Goal: Task Accomplishment & Management: Use online tool/utility

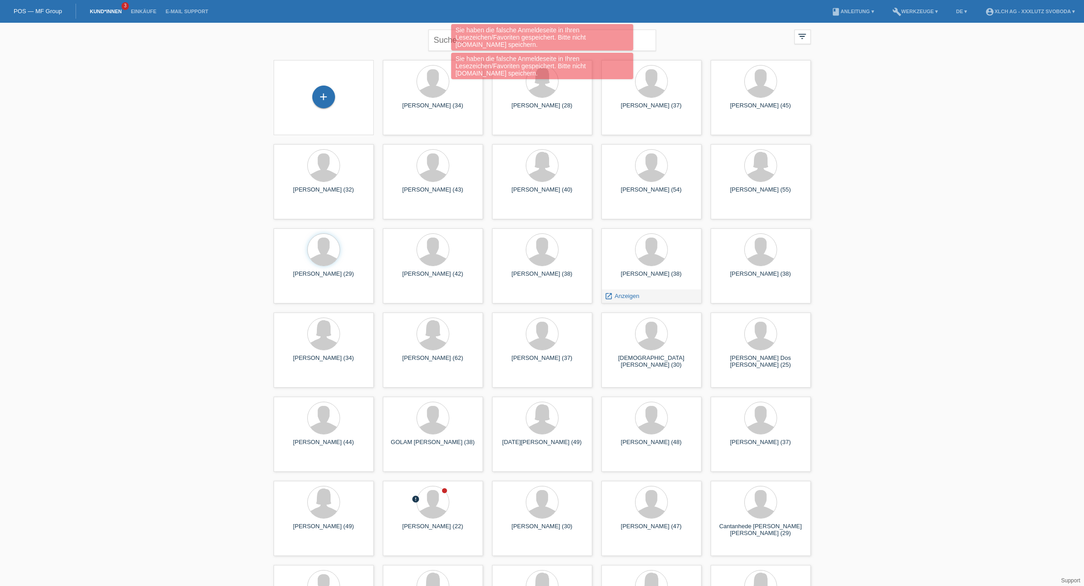
scroll to position [228, 0]
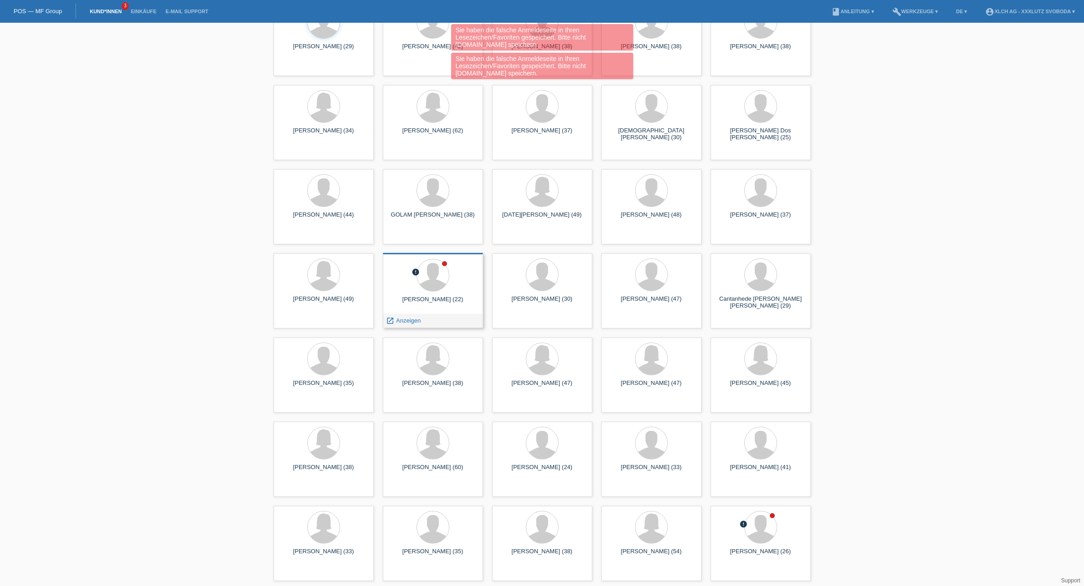
click at [449, 291] on div at bounding box center [433, 276] width 86 height 34
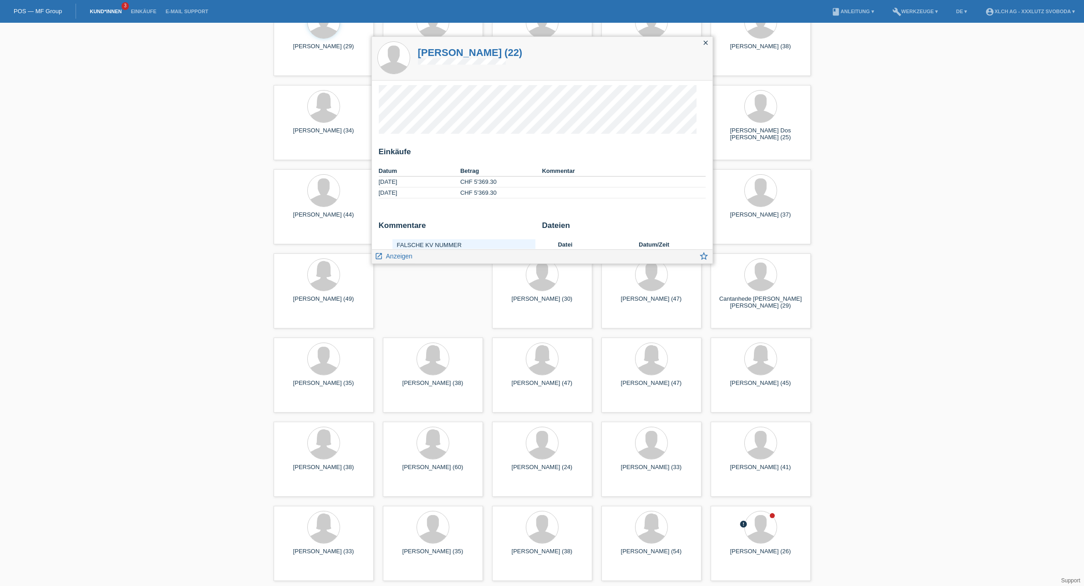
click at [438, 48] on h1 "Blendi Frrokaj (22)" at bounding box center [470, 52] width 105 height 11
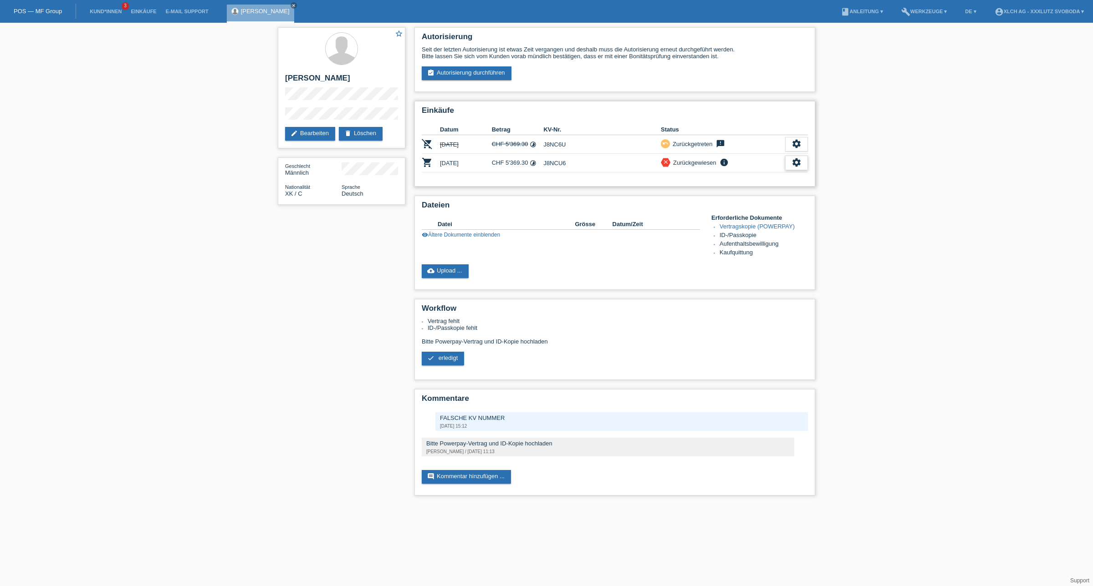
click at [801, 160] on div "settings" at bounding box center [796, 163] width 23 height 15
click at [773, 198] on icon "get_app" at bounding box center [770, 201] width 9 height 9
click at [789, 158] on div "settings" at bounding box center [796, 163] width 23 height 15
click at [768, 212] on span "Quittung herunterladen" at bounding box center [736, 214] width 63 height 11
click at [797, 158] on icon "settings" at bounding box center [796, 163] width 10 height 10
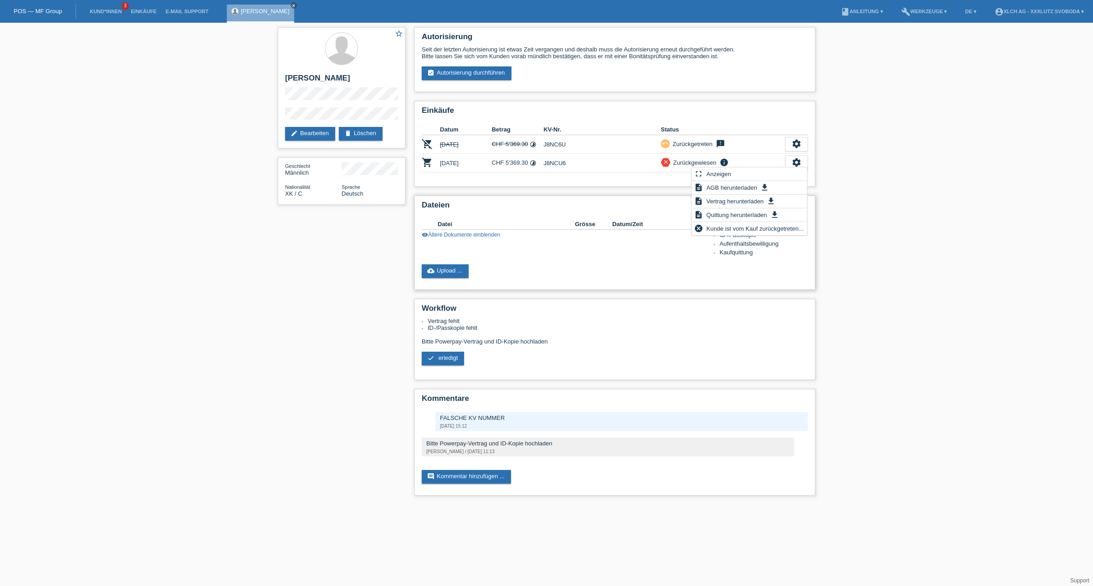
click at [601, 265] on div "cloud_upload Upload ..." at bounding box center [615, 272] width 386 height 14
drag, startPoint x: 706, startPoint y: 159, endPoint x: 768, endPoint y: 162, distance: 62.4
click at [708, 159] on div "Zurückgewiesen" at bounding box center [693, 163] width 46 height 10
click at [792, 158] on icon "settings" at bounding box center [796, 163] width 10 height 10
click at [721, 173] on span "Anzeigen" at bounding box center [718, 173] width 27 height 11
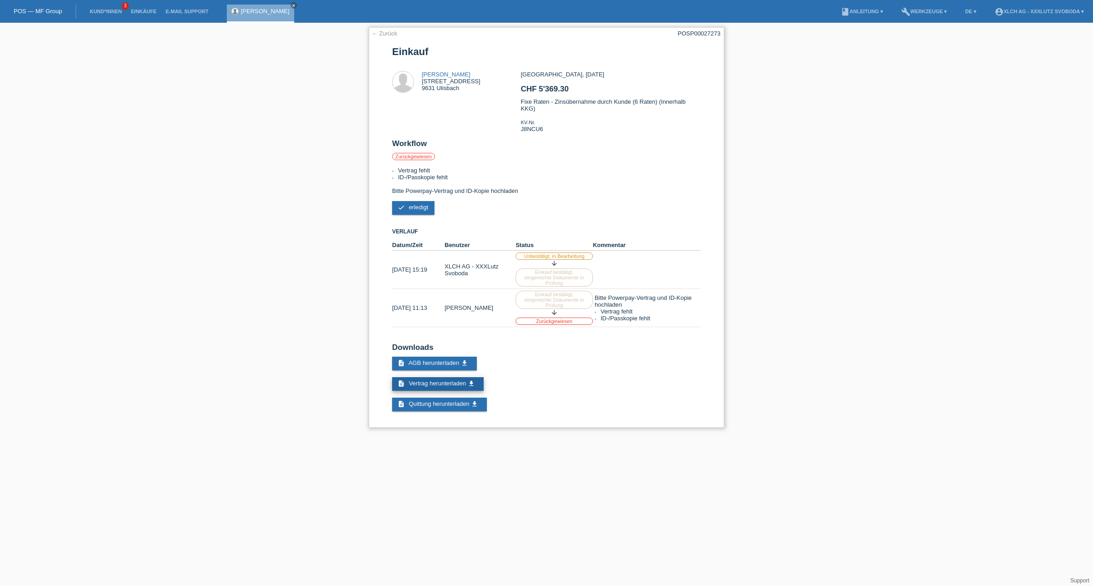
click at [437, 378] on link "description Vertrag herunterladen get_app" at bounding box center [438, 384] width 92 height 14
click at [412, 204] on span "erledigt" at bounding box center [419, 207] width 20 height 7
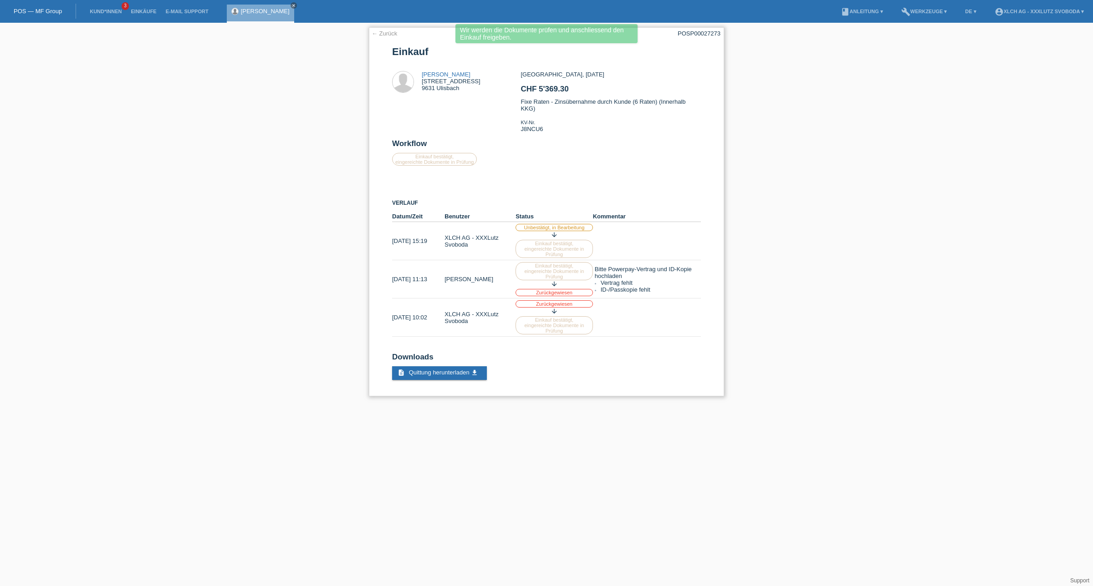
click at [427, 154] on label "Einkauf bestätigt, eingereichte Dokumente in Prüfung" at bounding box center [434, 159] width 85 height 13
drag, startPoint x: 554, startPoint y: 224, endPoint x: 552, endPoint y: 216, distance: 7.6
click at [554, 231] on icon "arrow_downward" at bounding box center [553, 234] width 7 height 7
drag, startPoint x: 420, startPoint y: 73, endPoint x: 422, endPoint y: 68, distance: 4.8
click at [421, 71] on div at bounding box center [407, 82] width 30 height 23
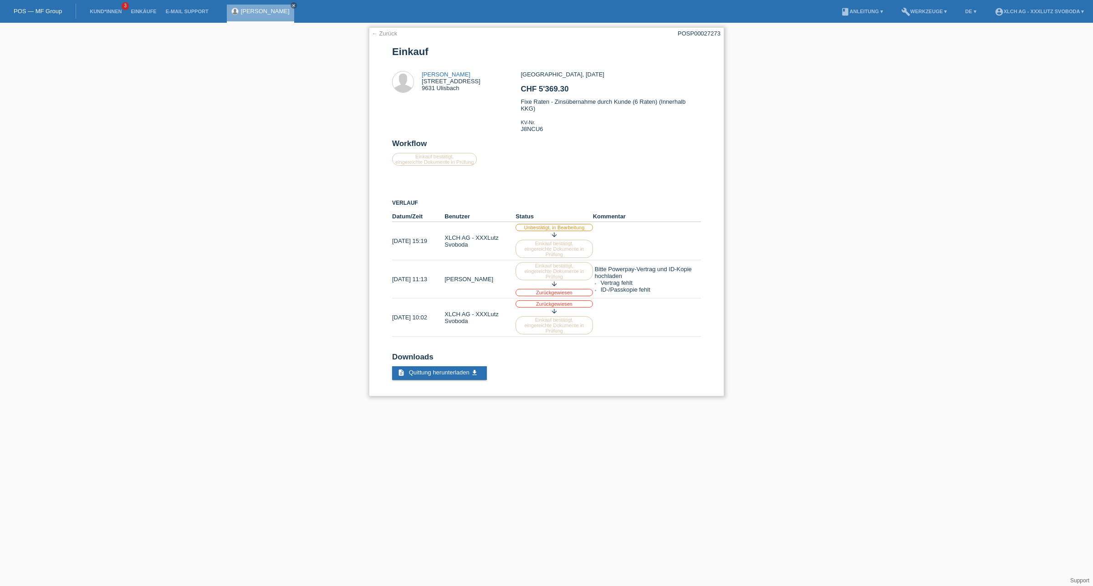
click at [378, 32] on link "← Zurück" at bounding box center [384, 33] width 25 height 7
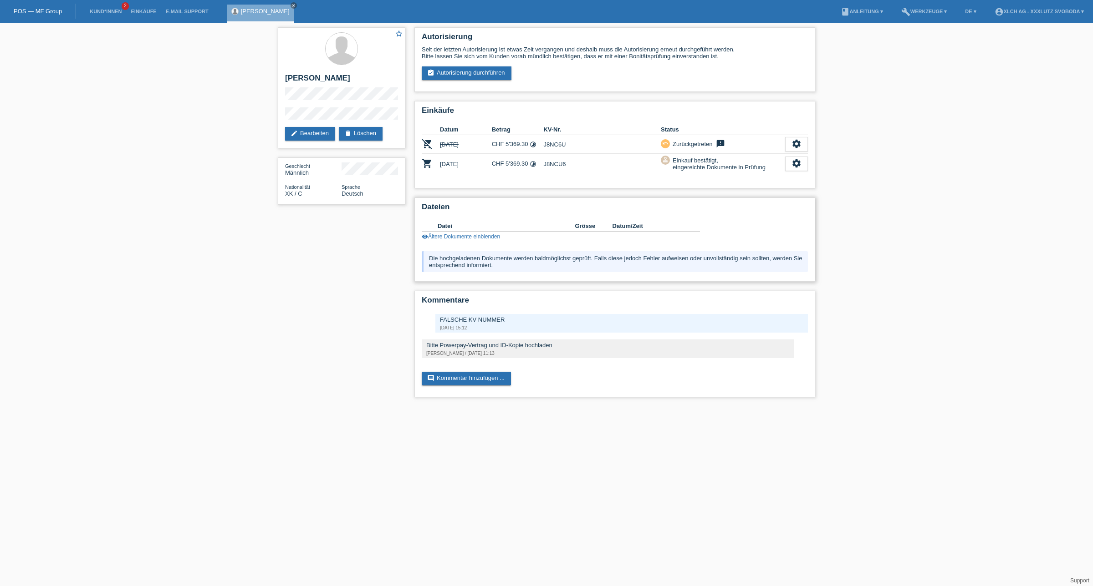
click at [479, 234] on link "visibility Ältere Dokumente einblenden" at bounding box center [461, 237] width 78 height 6
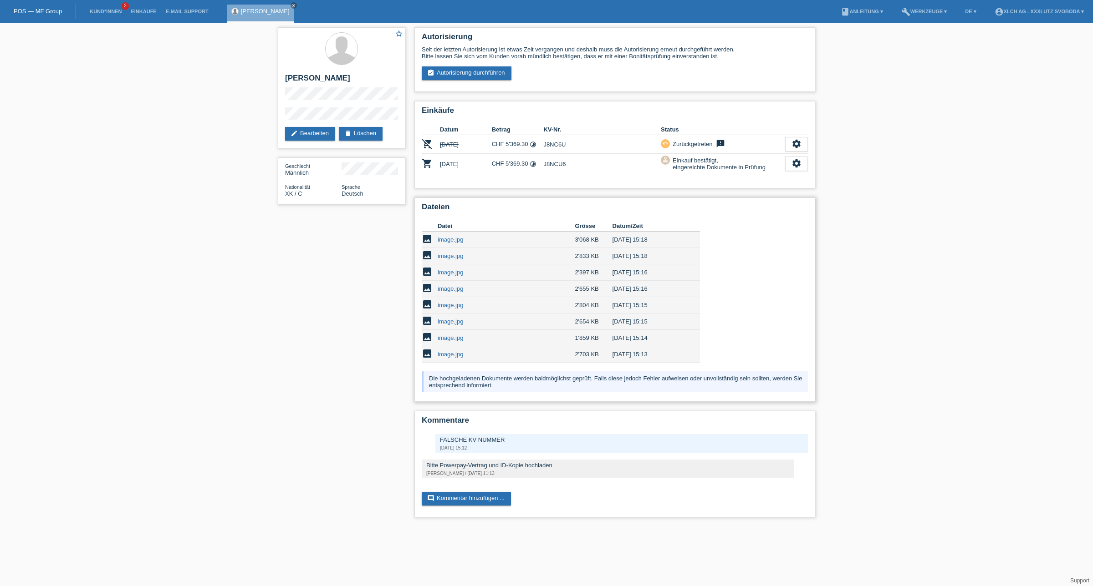
click at [449, 346] on td "image.jpg" at bounding box center [506, 354] width 137 height 16
click at [448, 351] on link "image.jpg" at bounding box center [450, 354] width 25 height 7
click at [445, 335] on link "image.jpg" at bounding box center [450, 338] width 25 height 7
click at [458, 318] on link "image.jpg" at bounding box center [450, 321] width 25 height 7
click at [452, 285] on link "image.jpg" at bounding box center [450, 288] width 25 height 7
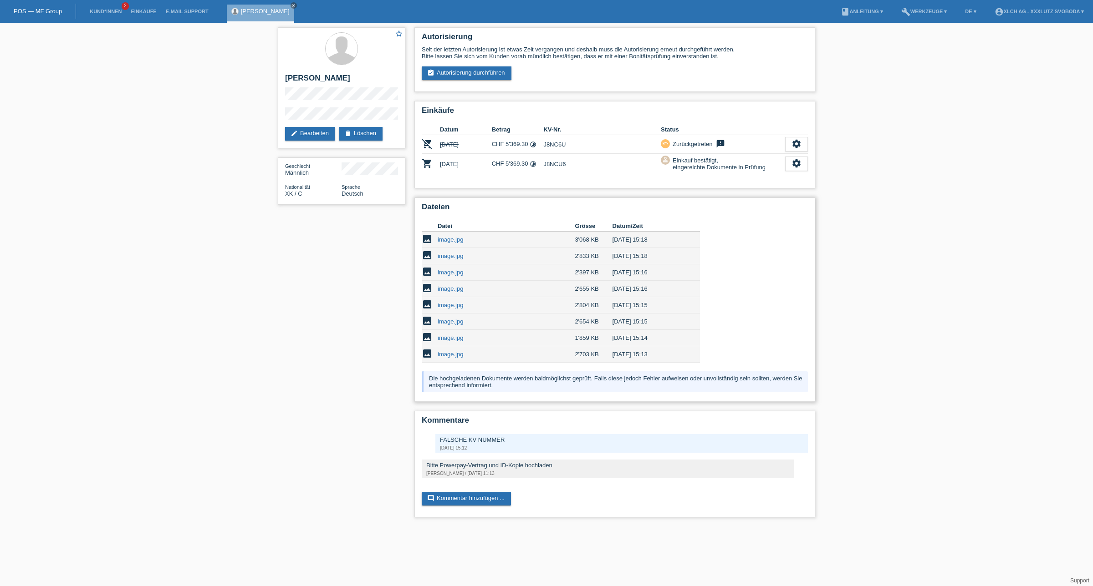
click at [460, 236] on link "image.jpg" at bounding box center [450, 239] width 25 height 7
click at [458, 253] on link "image.jpg" at bounding box center [450, 256] width 25 height 7
click at [458, 285] on link "image.jpg" at bounding box center [450, 288] width 25 height 7
click at [458, 318] on link "image.jpg" at bounding box center [450, 321] width 25 height 7
click at [441, 335] on link "image.jpg" at bounding box center [450, 338] width 25 height 7
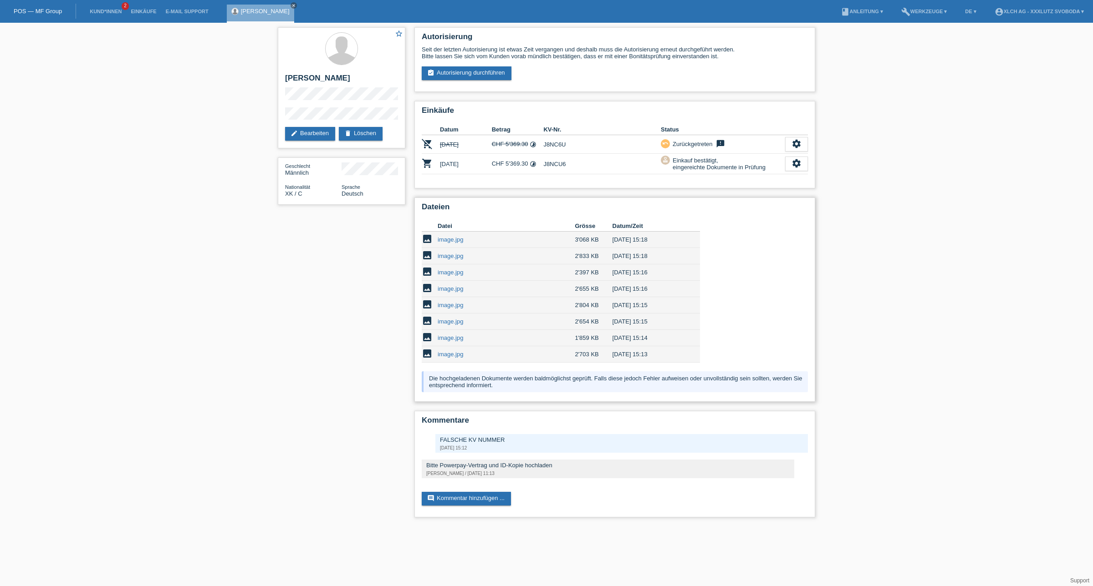
click at [455, 302] on link "image.jpg" at bounding box center [450, 305] width 25 height 7
click at [456, 335] on link "image.jpg" at bounding box center [450, 338] width 25 height 7
click at [456, 303] on link "image.jpg" at bounding box center [450, 305] width 25 height 7
click at [454, 302] on link "image.jpg" at bounding box center [450, 305] width 25 height 7
click at [450, 286] on link "image.jpg" at bounding box center [450, 288] width 25 height 7
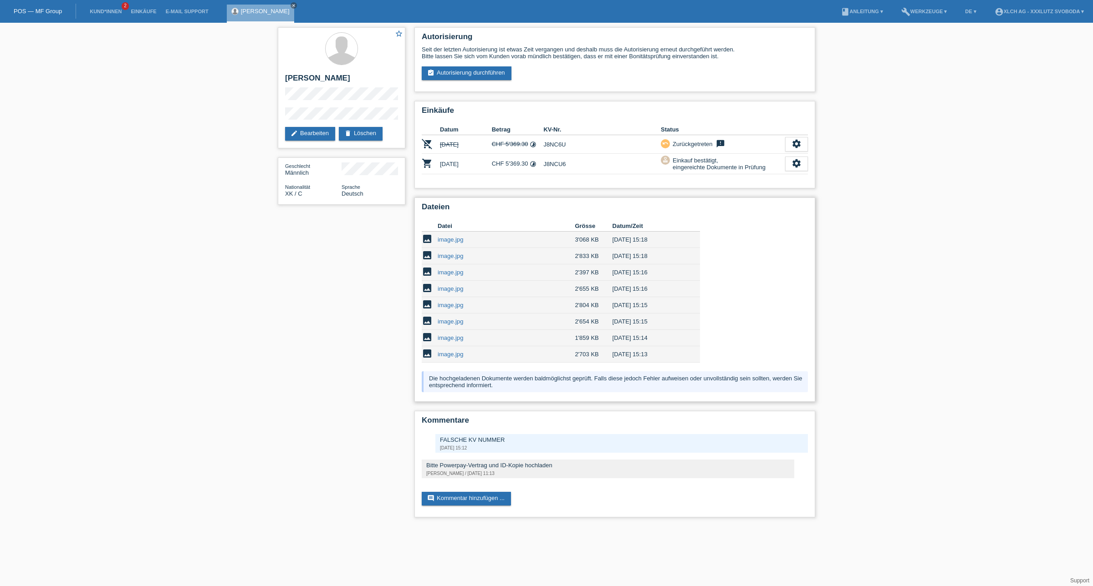
click at [458, 253] on link "image.jpg" at bounding box center [450, 256] width 25 height 7
click at [458, 237] on link "image.jpg" at bounding box center [450, 239] width 25 height 7
click at [792, 158] on icon "settings" at bounding box center [796, 163] width 10 height 10
click at [524, 471] on div "Harisa Alija / 10.09.2025 11:13" at bounding box center [607, 473] width 363 height 5
click at [716, 460] on div "Bitte Powerpay-Vertrag und ID-Kopie hochladen Harisa Alija / 10.09.2025 11:13" at bounding box center [608, 469] width 372 height 19
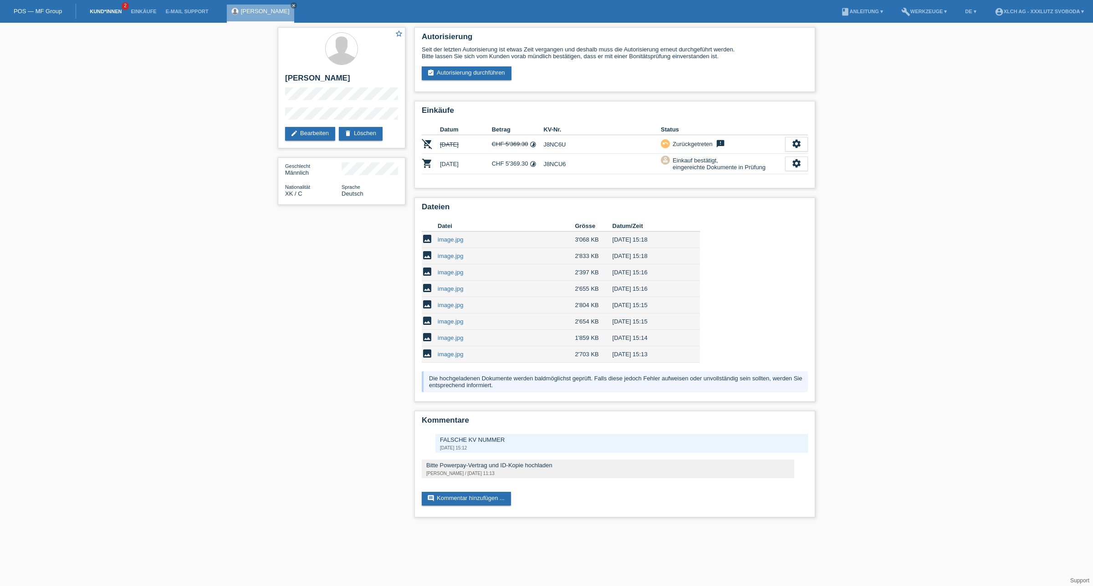
drag, startPoint x: 110, startPoint y: 5, endPoint x: 110, endPoint y: 13, distance: 7.3
click at [110, 5] on li "Kund*innen 2" at bounding box center [105, 11] width 41 height 23
click at [108, 8] on li "Kund*innen 2" at bounding box center [105, 11] width 41 height 23
click at [109, 14] on link "Kund*innen" at bounding box center [105, 11] width 41 height 5
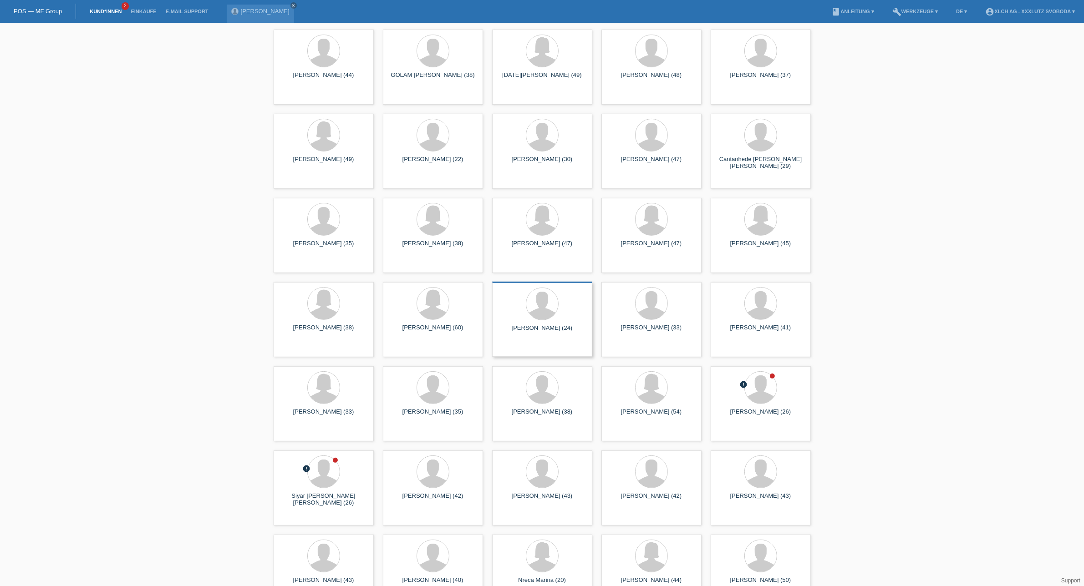
scroll to position [512, 0]
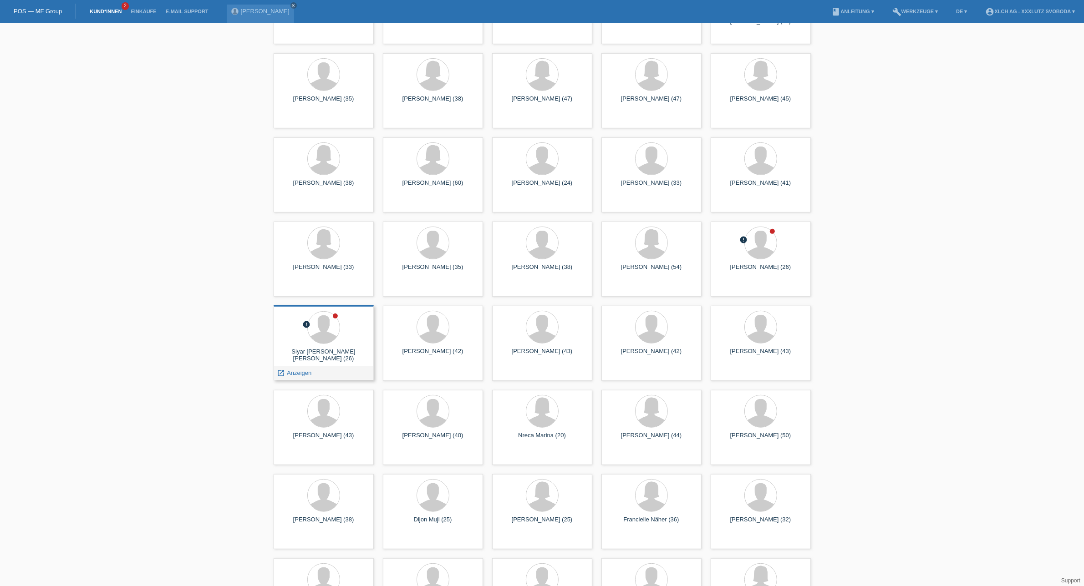
click at [327, 349] on div "Siyar [PERSON_NAME] [PERSON_NAME] (26)" at bounding box center [324, 355] width 86 height 15
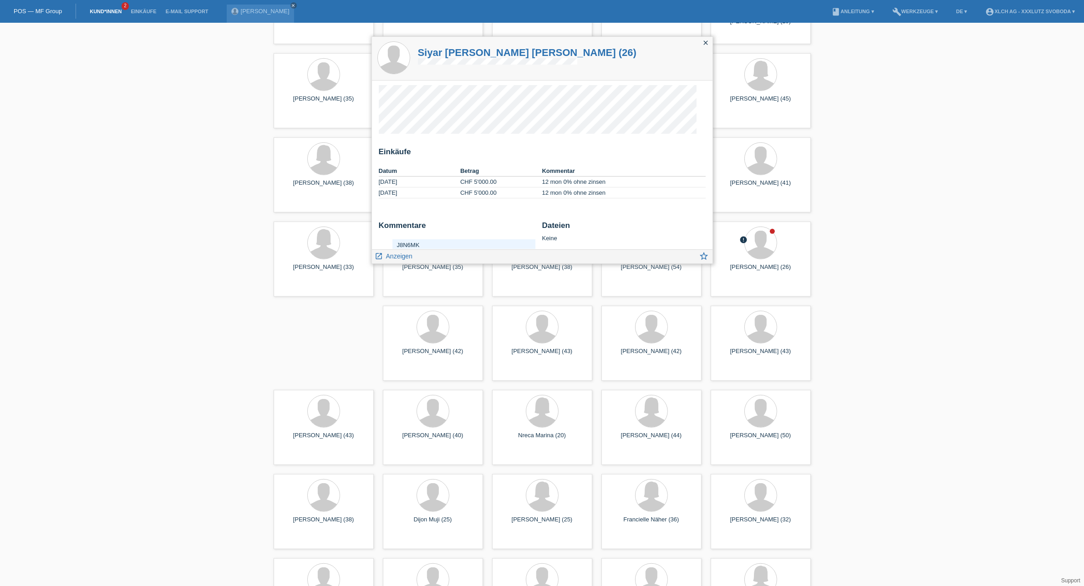
scroll to position [16, 0]
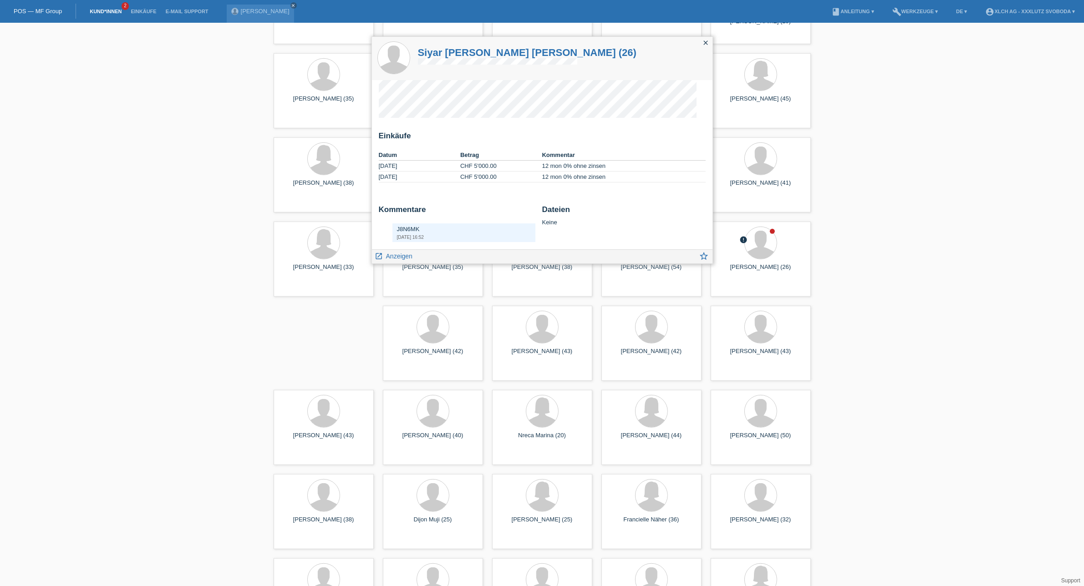
click at [706, 41] on icon "close" at bounding box center [706, 42] width 7 height 7
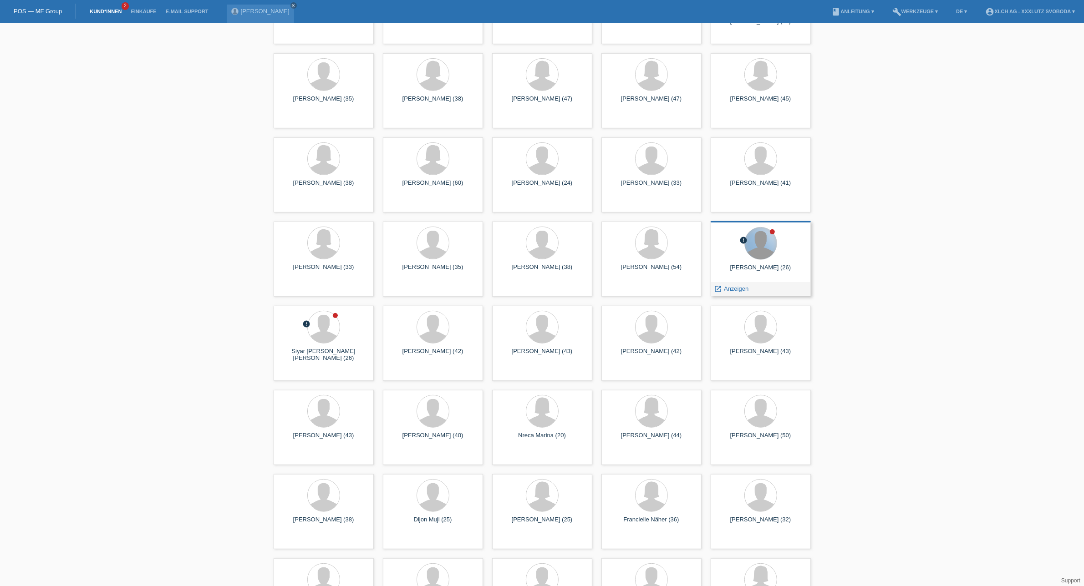
click at [764, 239] on div at bounding box center [761, 244] width 32 height 32
click at [743, 290] on span "Anzeigen" at bounding box center [736, 288] width 25 height 7
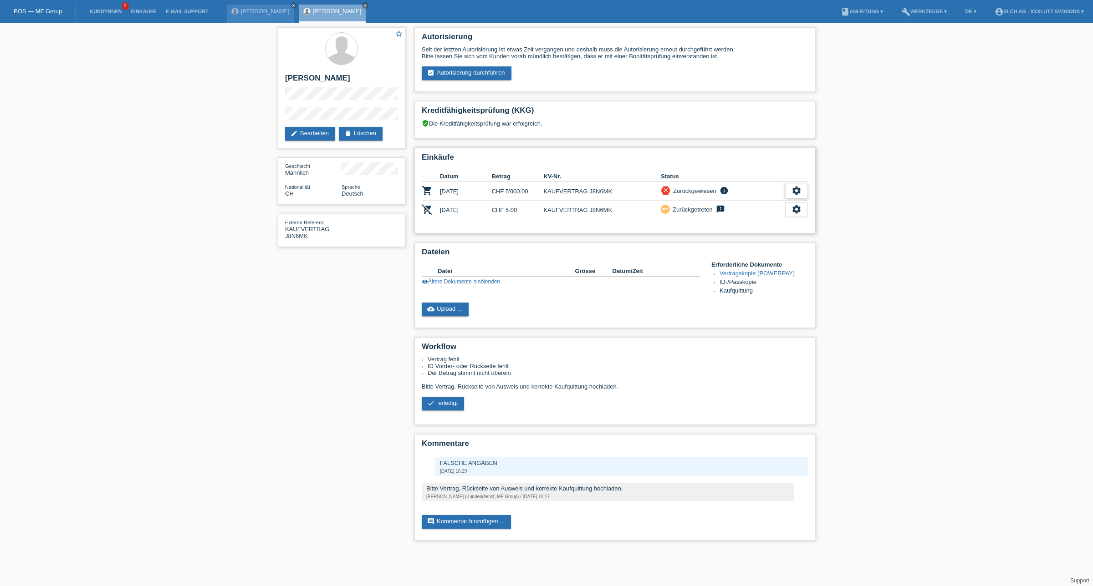
click at [796, 186] on icon "settings" at bounding box center [796, 191] width 10 height 10
click at [533, 294] on div "Dateien Datei Grösse Datum/Zeit image image.jpg 2'802 KB [DATE] 16:26 image ima…" at bounding box center [614, 286] width 401 height 86
drag, startPoint x: 502, startPoint y: 73, endPoint x: 592, endPoint y: 77, distance: 89.8
click at [502, 73] on link "assignment_turned_in Autorisierung durchführen" at bounding box center [467, 73] width 90 height 14
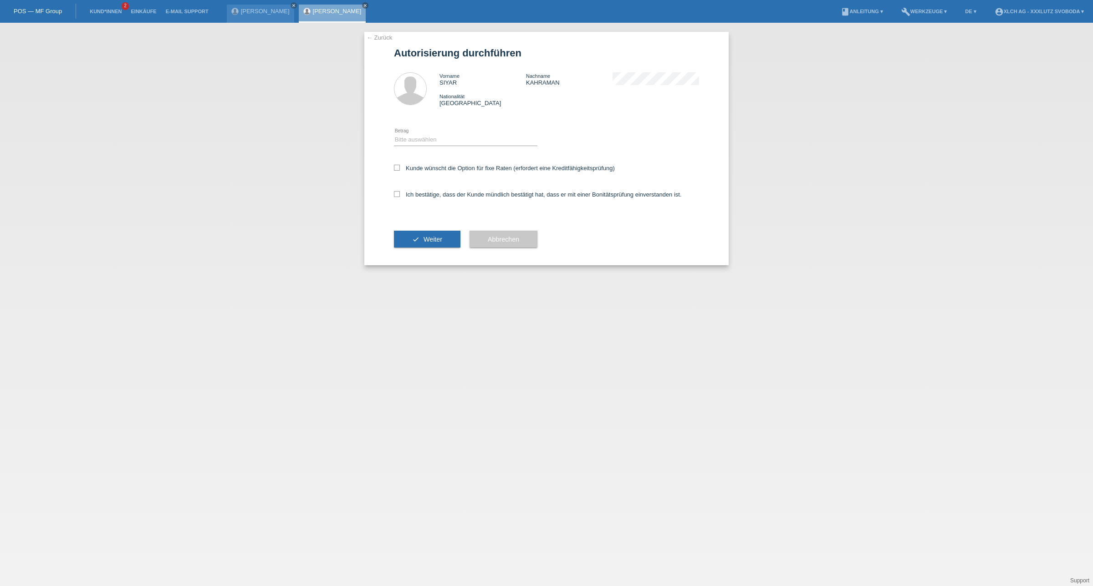
click at [385, 36] on link "← Zurück" at bounding box center [379, 37] width 25 height 7
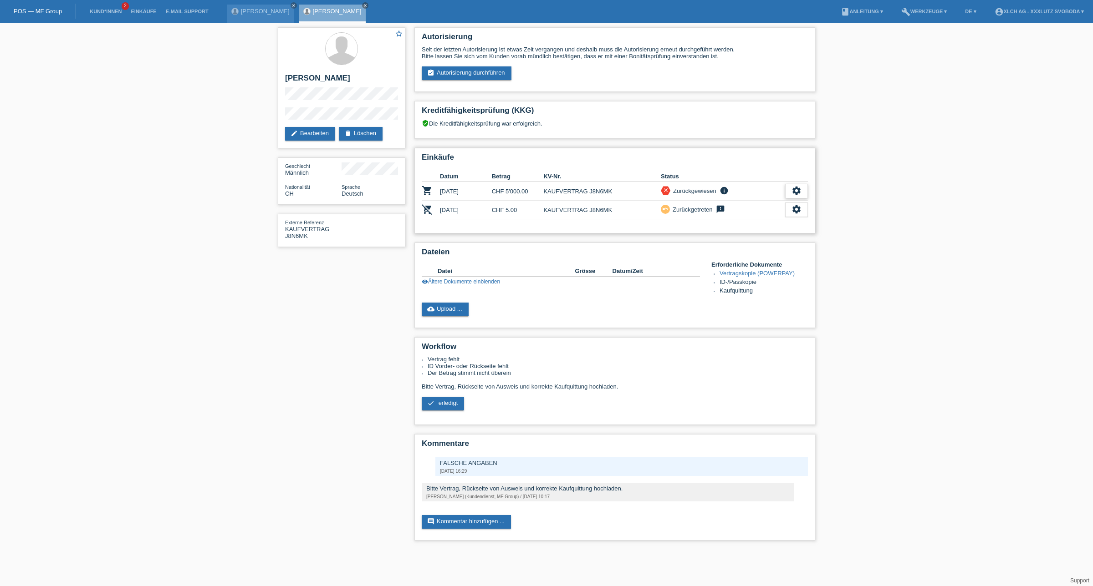
click at [799, 188] on icon "settings" at bounding box center [796, 191] width 10 height 10
click at [748, 201] on div "fullscreen Anzeigen" at bounding box center [749, 203] width 115 height 14
